Goal: Task Accomplishment & Management: Complete application form

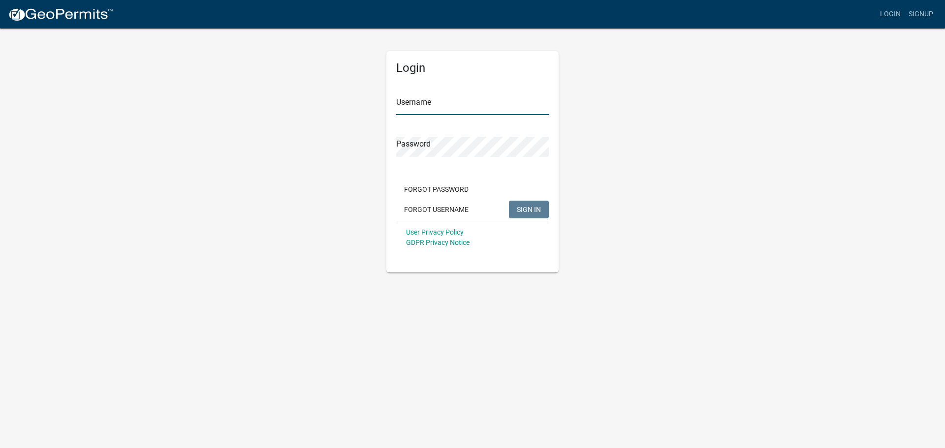
click at [430, 107] on input "Username" at bounding box center [472, 105] width 152 height 20
click at [431, 107] on input "Username" at bounding box center [472, 105] width 152 height 20
type input "ModernMagnolia"
click at [509, 201] on button "SIGN IN" at bounding box center [529, 210] width 40 height 18
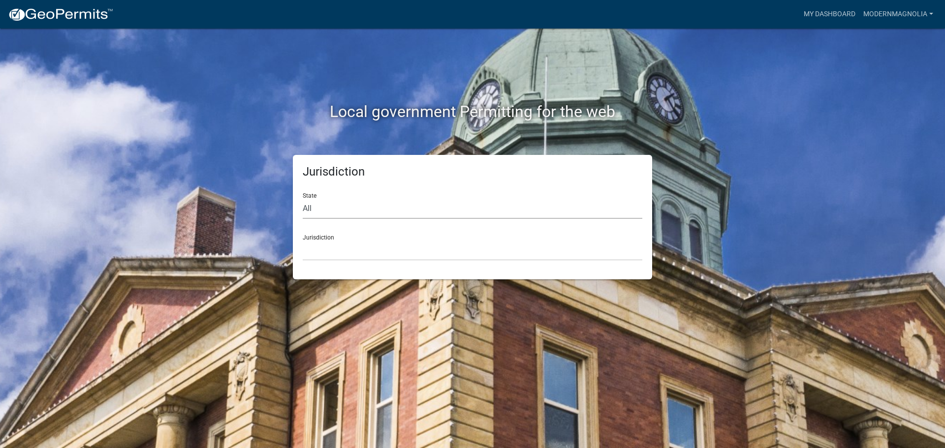
click at [348, 209] on select "All Colorado Georgia Indiana Iowa Kansas Minnesota Ohio South Carolina Wisconsin" at bounding box center [472, 209] width 339 height 20
select select "Georgia"
click at [303, 199] on select "All Colorado Georgia Indiana Iowa Kansas Minnesota Ohio South Carolina Wisconsin" at bounding box center [472, 209] width 339 height 20
click at [408, 250] on select "Carroll County, Georgia Cook County, Georgia Crawford County, Georgia Gilmer Co…" at bounding box center [472, 251] width 339 height 20
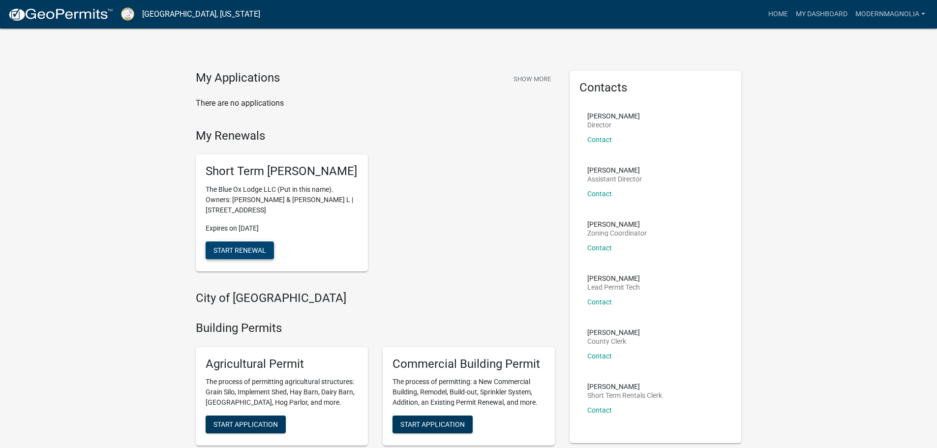
click at [239, 254] on span "Start Renewal" at bounding box center [239, 250] width 53 height 8
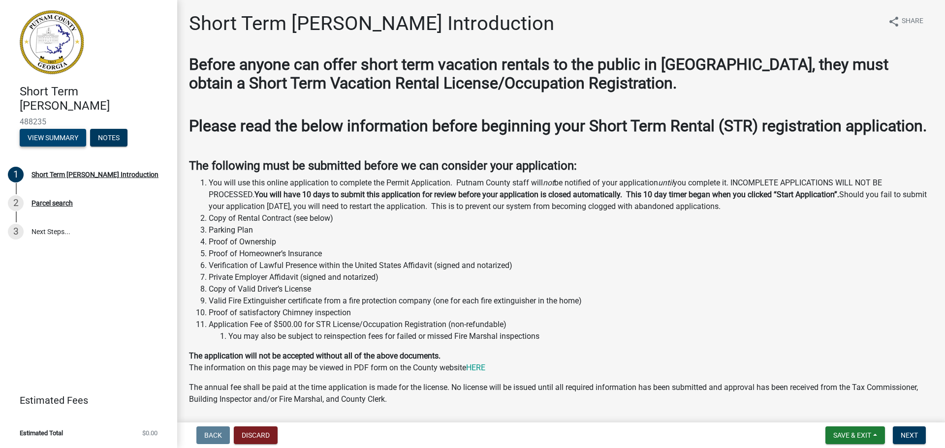
click at [62, 139] on button "View Summary" at bounding box center [53, 138] width 66 height 18
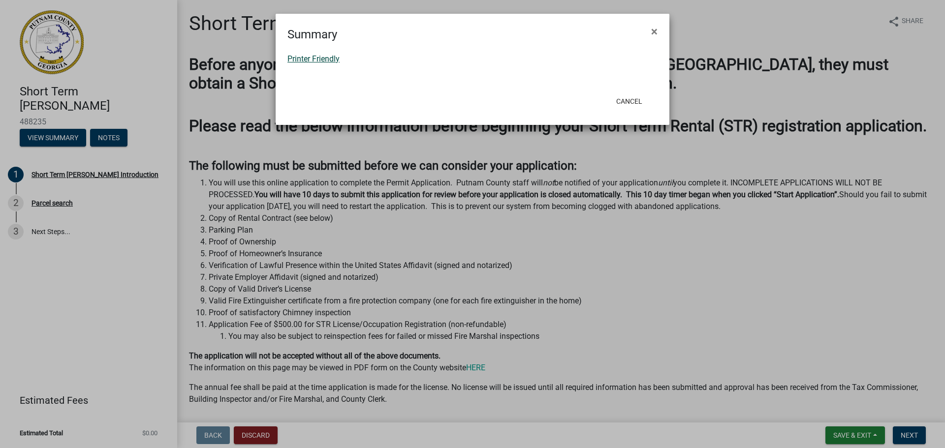
click at [312, 59] on link "Printer Friendly" at bounding box center [313, 58] width 52 height 9
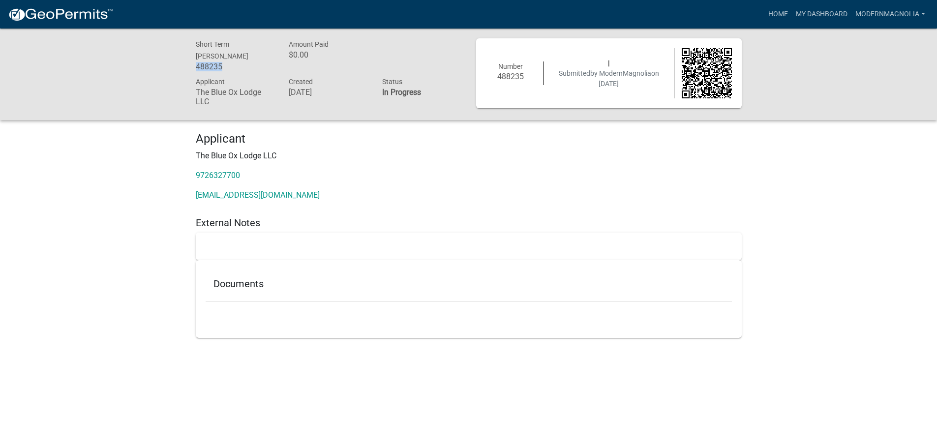
drag, startPoint x: 224, startPoint y: 66, endPoint x: 187, endPoint y: 64, distance: 36.5
click at [187, 64] on div "Short Term [PERSON_NAME] 488235 Amount Paid $0.00 Applicant The Blue Ox Lodge L…" at bounding box center [468, 74] width 937 height 91
copy h6 "488235"
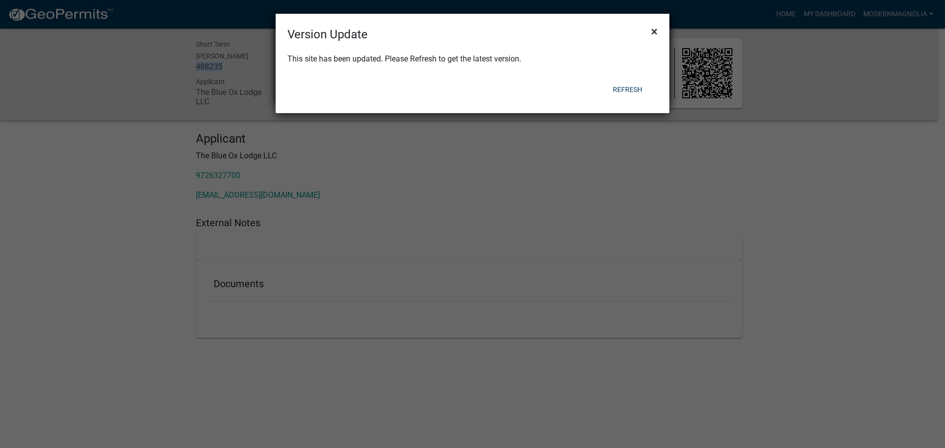
click at [653, 32] on span "×" at bounding box center [654, 32] width 6 height 14
